Goal: Transaction & Acquisition: Purchase product/service

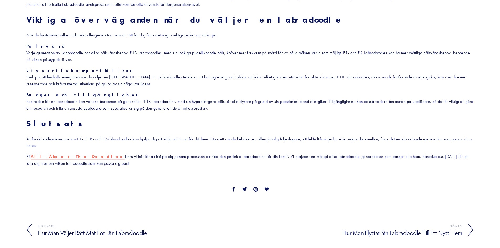
scroll to position [672, 0]
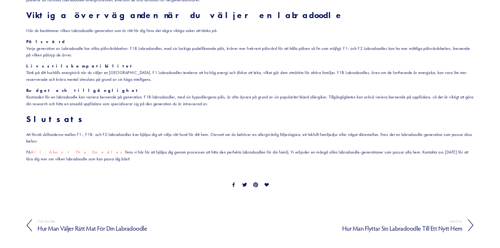
click at [56, 152] on font "All About The Doodles" at bounding box center [78, 152] width 95 height 5
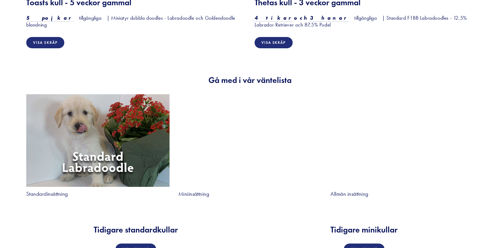
scroll to position [946, 0]
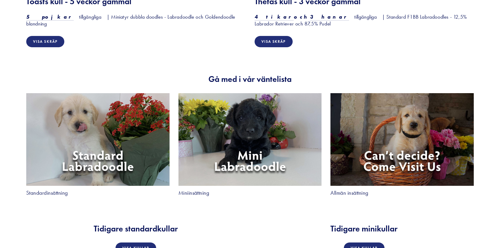
click at [254, 156] on img at bounding box center [250, 139] width 143 height 93
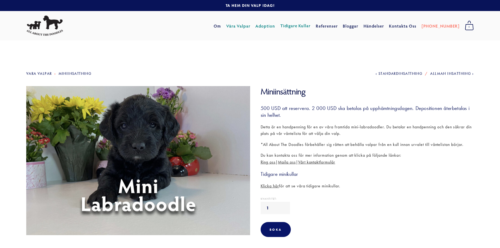
click at [275, 25] on font "Adoption" at bounding box center [266, 26] width 20 height 6
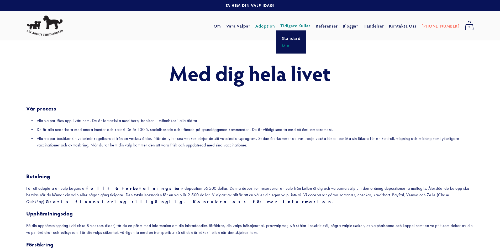
click at [291, 44] on font "Mini" at bounding box center [286, 46] width 9 height 6
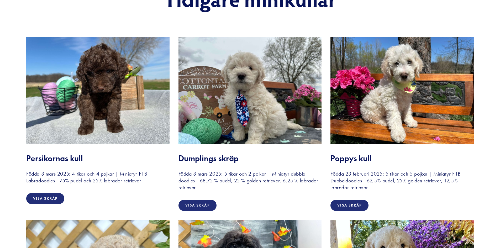
scroll to position [131, 0]
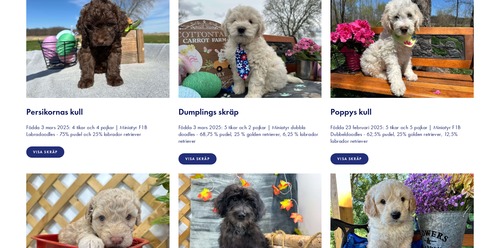
click at [107, 72] on img at bounding box center [97, 44] width 143 height 107
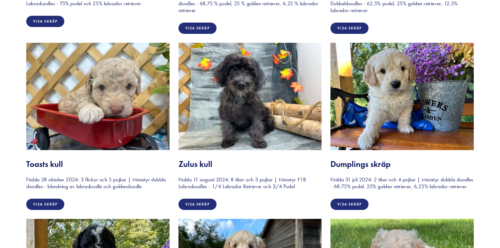
scroll to position [263, 0]
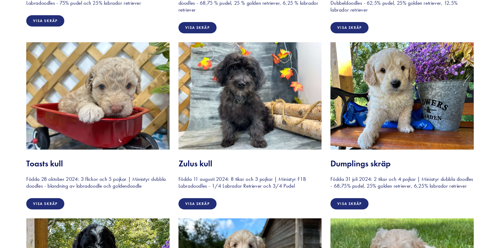
click at [247, 103] on img at bounding box center [250, 95] width 143 height 107
click at [203, 203] on font "Visa skräp" at bounding box center [197, 204] width 24 height 4
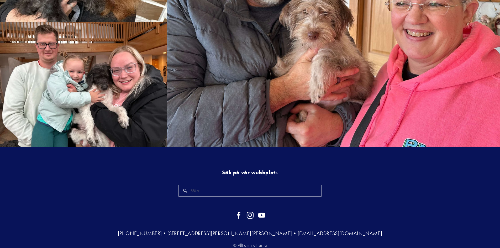
scroll to position [1703, 0]
